Goal: Information Seeking & Learning: Learn about a topic

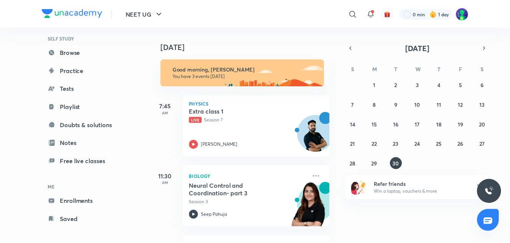
scroll to position [61, 0]
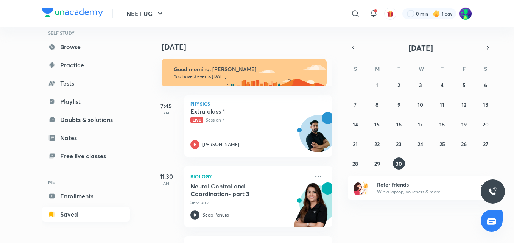
click at [84, 216] on link "Saved" at bounding box center [86, 214] width 88 height 15
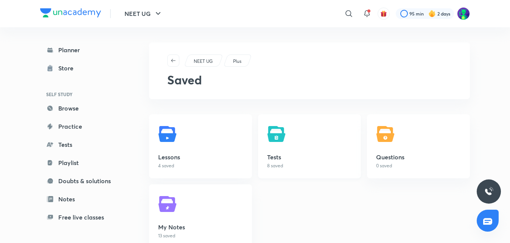
click at [271, 141] on img at bounding box center [277, 133] width 21 height 21
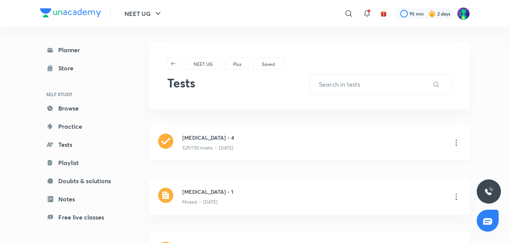
click at [246, 141] on h3 "[MEDICAL_DATA] - 4" at bounding box center [313, 138] width 263 height 8
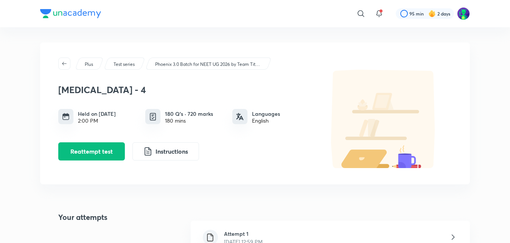
click at [243, 233] on h6 "Attempt 1" at bounding box center [243, 234] width 39 height 8
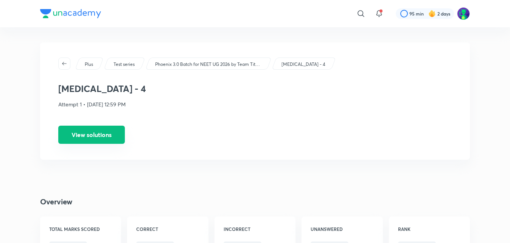
click at [111, 140] on button "View solutions" at bounding box center [91, 135] width 67 height 18
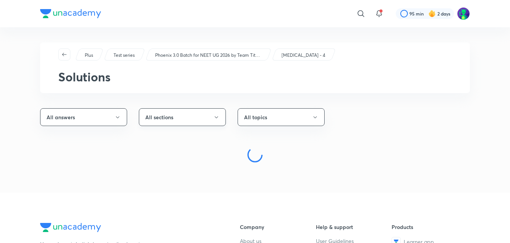
click at [217, 118] on icon "button" at bounding box center [216, 117] width 6 height 6
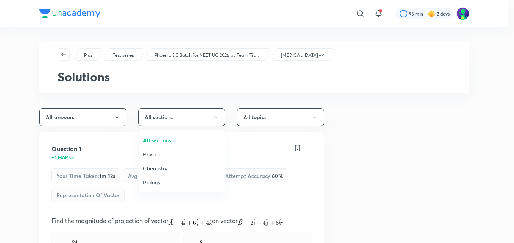
click at [162, 169] on span "Chemistry" at bounding box center [181, 168] width 77 height 8
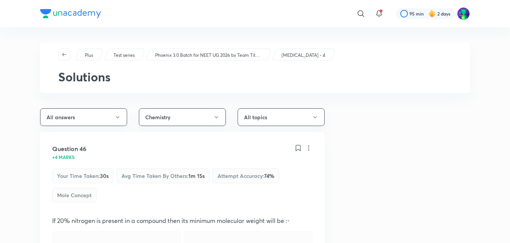
drag, startPoint x: 510, startPoint y: 3, endPoint x: 512, endPoint y: 11, distance: 8.3
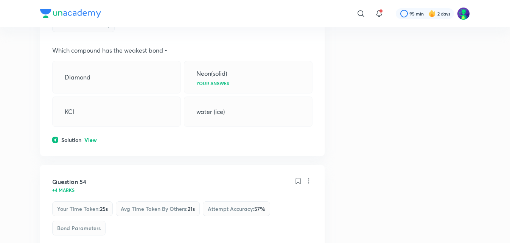
scroll to position [1612, 0]
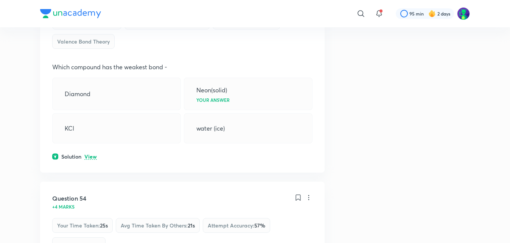
click at [88, 160] on p "View" at bounding box center [90, 157] width 12 height 6
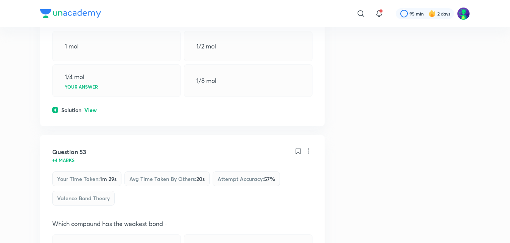
scroll to position [1431, 0]
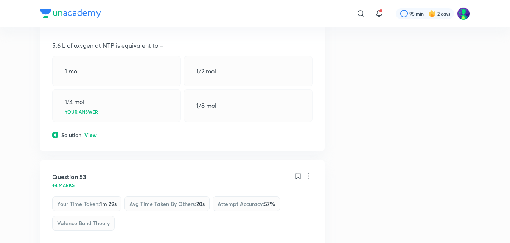
click at [92, 138] on p "View" at bounding box center [90, 135] width 12 height 6
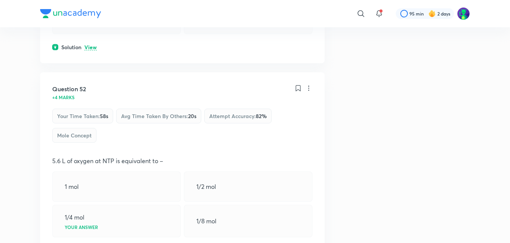
scroll to position [1204, 0]
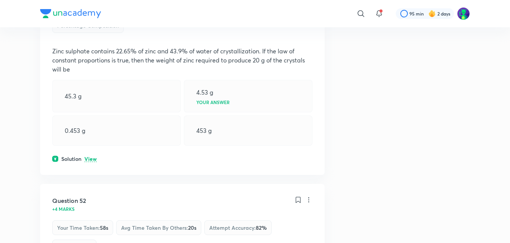
click at [91, 161] on p "View" at bounding box center [90, 159] width 12 height 6
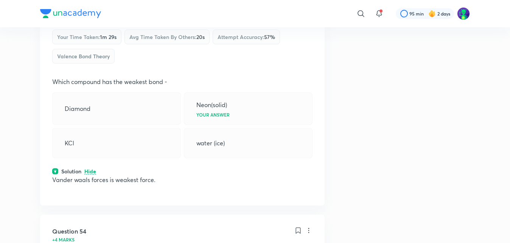
scroll to position [1703, 0]
click at [487, 78] on div "​ 95 min 2 days Plus Test series Phoenix 3.0 Batch for NEET UG 2026 by Team Tit…" at bounding box center [255, 126] width 510 height 3658
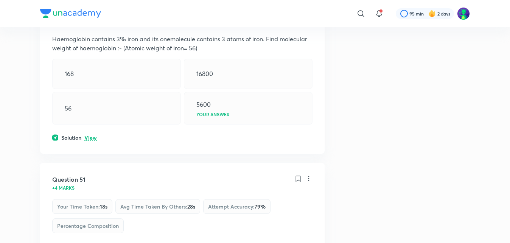
scroll to position [992, 0]
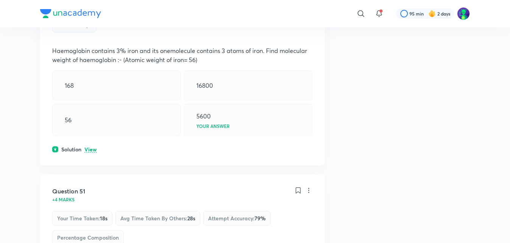
click at [90, 152] on p "View" at bounding box center [90, 150] width 12 height 6
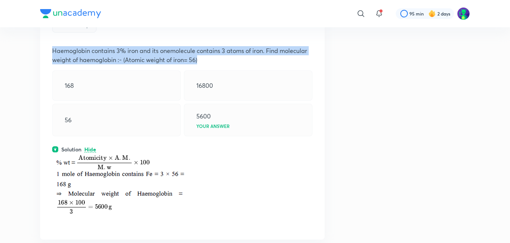
drag, startPoint x: 53, startPoint y: 54, endPoint x: 199, endPoint y: 62, distance: 145.9
click at [199, 62] on p "Haemoglobin contains 3% iron and its onemolecule contains 3 atoms of iron. Find…" at bounding box center [182, 55] width 260 height 18
copy p "Haemoglobin contains 3% iron and its onemolecule contains 3 atoms of iron. Find…"
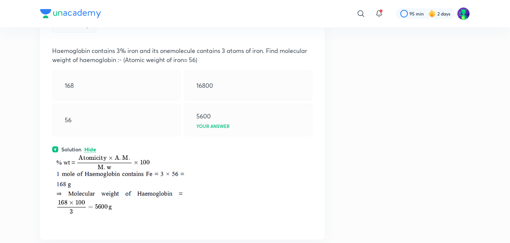
click at [255, 80] on div "16800" at bounding box center [248, 85] width 129 height 30
click at [317, 22] on div "​" at bounding box center [298, 14] width 139 height 18
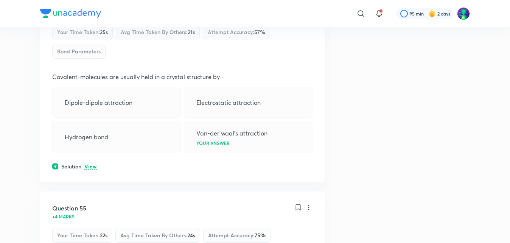
scroll to position [2036, 0]
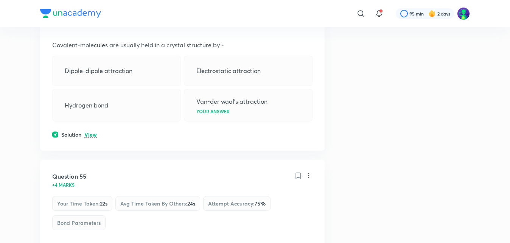
click at [96, 138] on p "View" at bounding box center [90, 135] width 12 height 6
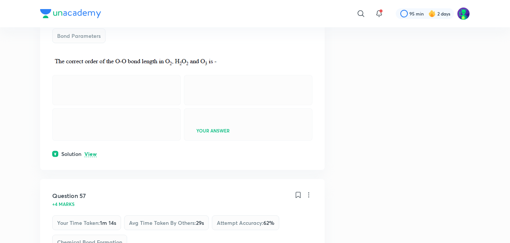
scroll to position [2445, 0]
click at [91, 157] on p "View" at bounding box center [90, 154] width 12 height 6
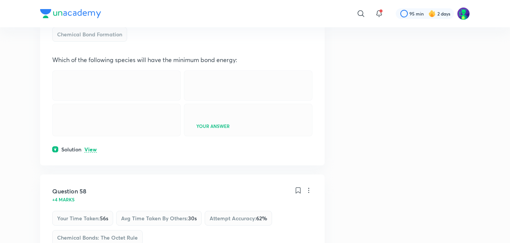
scroll to position [2687, 0]
click at [90, 154] on p "View" at bounding box center [90, 151] width 12 height 6
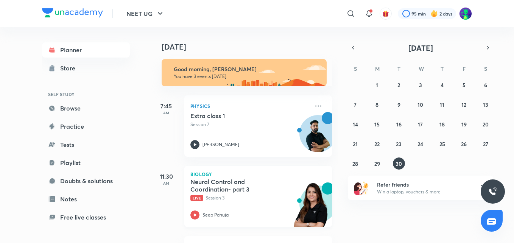
click at [196, 190] on h5 "Neural Control and Coordination- part 3" at bounding box center [237, 185] width 94 height 15
